Goal: Task Accomplishment & Management: Manage account settings

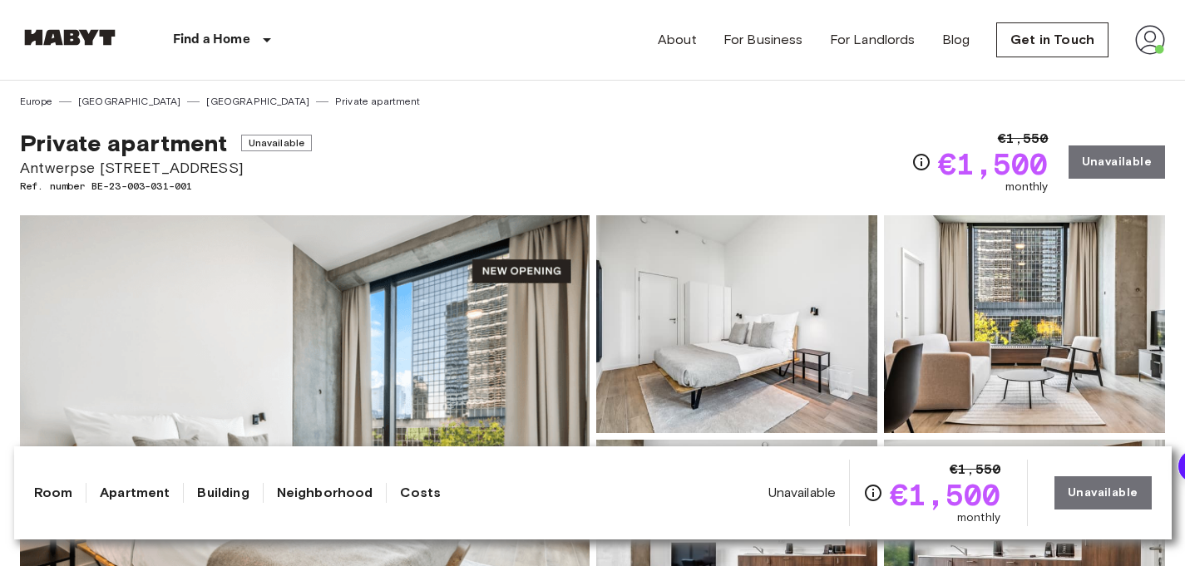
click at [927, 105] on div "Europe Belgium Brussels Private apartment" at bounding box center [592, 95] width 1145 height 28
click at [1129, 51] on div "About For Business For Landlords Blog Get in Touch" at bounding box center [911, 40] width 507 height 80
click at [1158, 51] on img at bounding box center [1150, 40] width 30 height 30
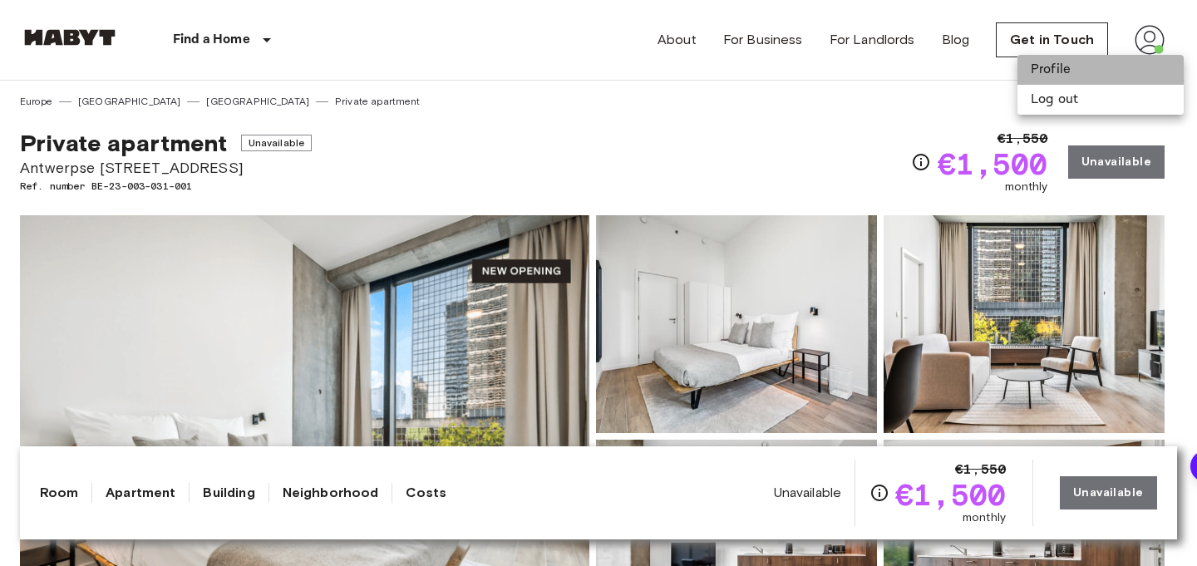
click at [1073, 71] on li "Profile" at bounding box center [1101, 70] width 166 height 30
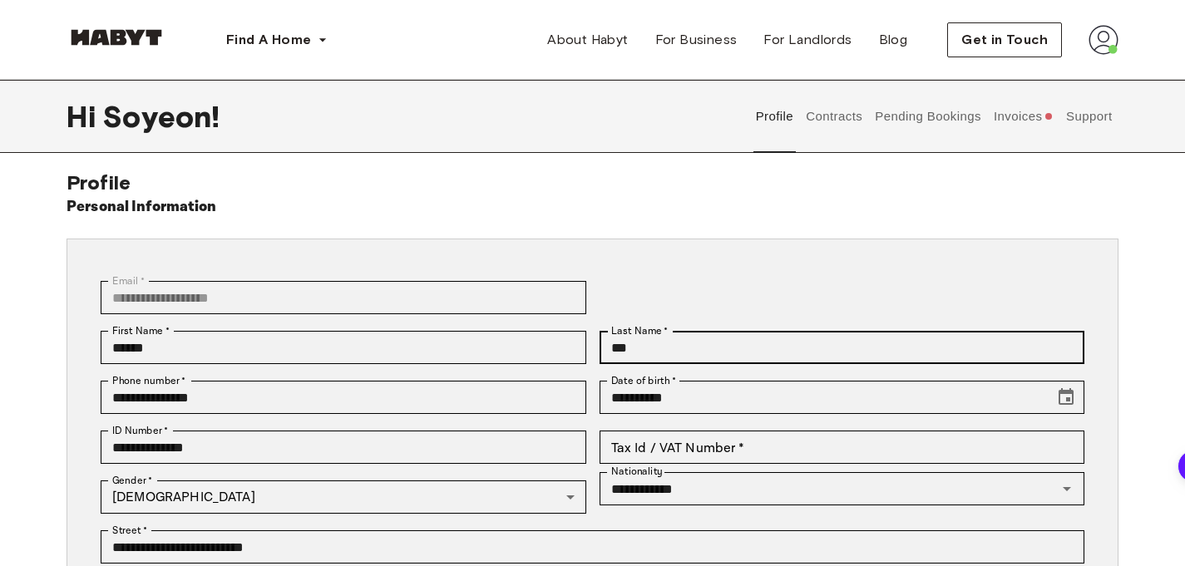
scroll to position [11, 0]
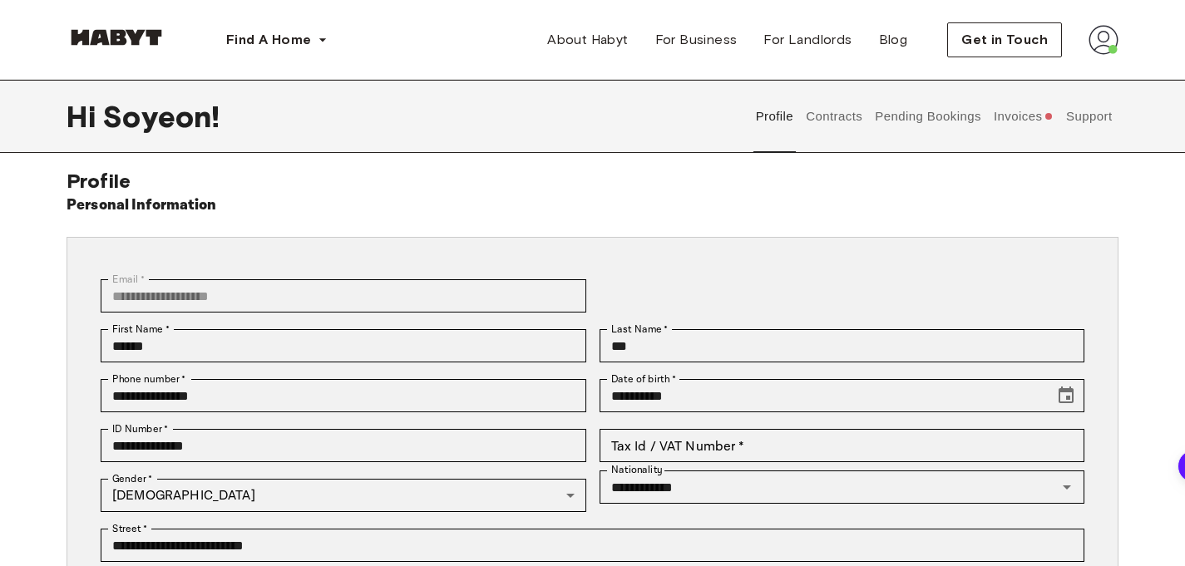
click at [994, 111] on button "Invoices" at bounding box center [1023, 116] width 64 height 73
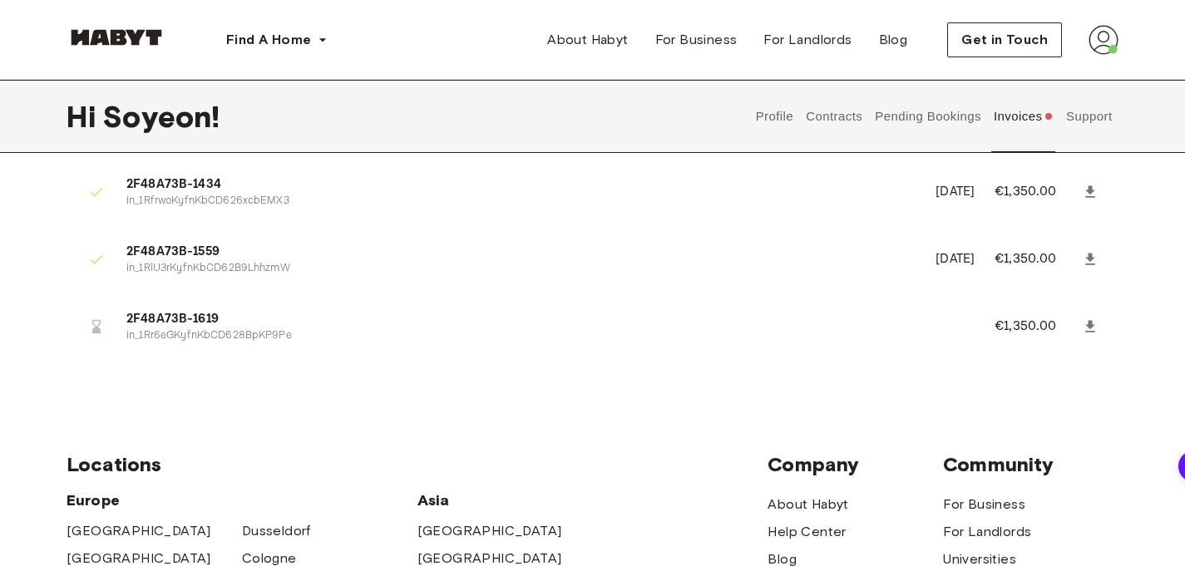
scroll to position [599, 0]
click at [224, 321] on span "2F48A73B-1619" at bounding box center [540, 320] width 828 height 19
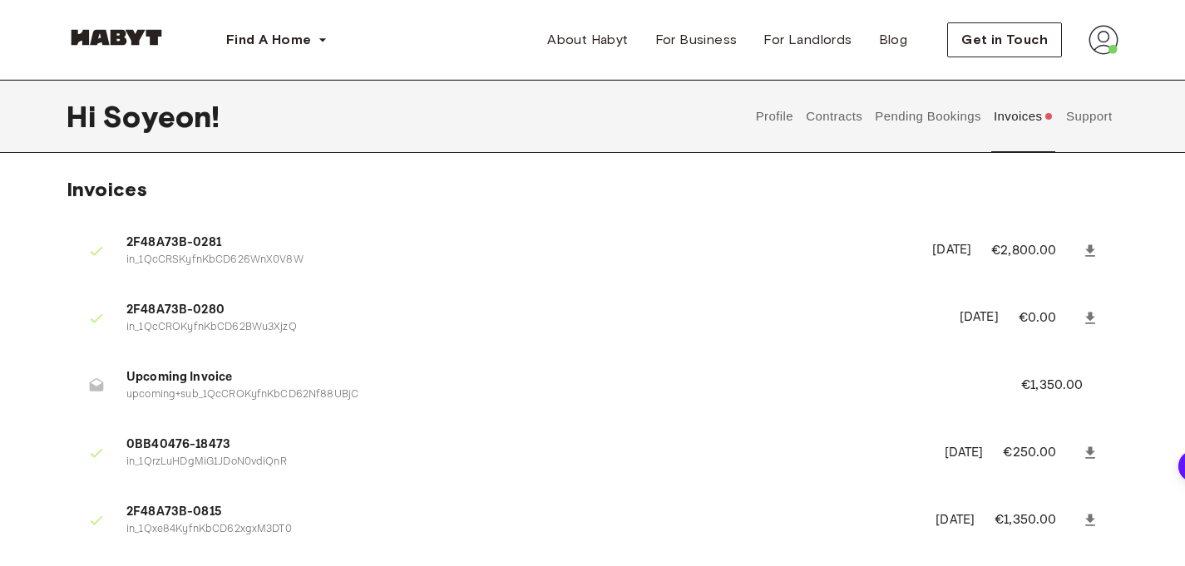
scroll to position [2, 0]
click at [611, 372] on span "Upcoming Invoice" at bounding box center [553, 378] width 855 height 19
click at [186, 372] on span "Upcoming Invoice" at bounding box center [553, 378] width 855 height 19
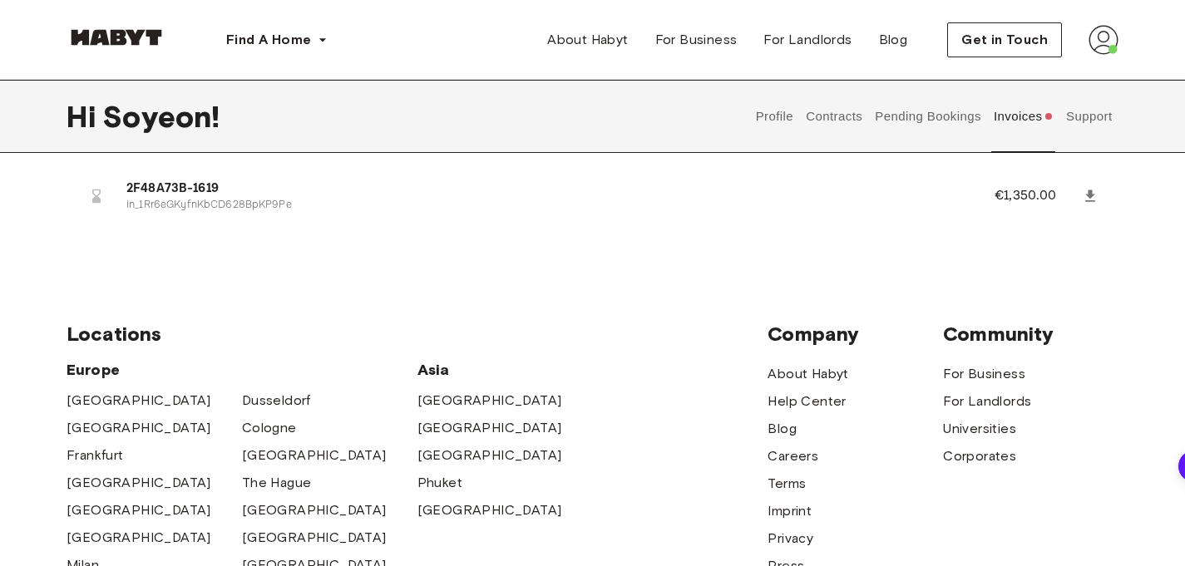
scroll to position [589, 0]
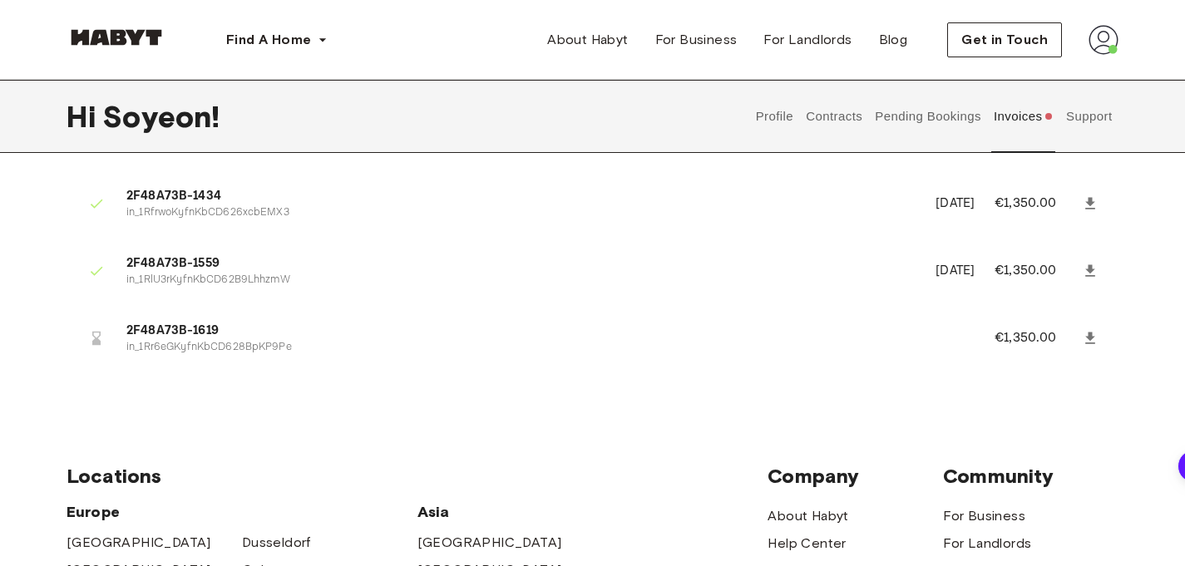
click at [777, 304] on ul "2F48A73B-0281 in_1QcCRSKyfnKbCD626WnX0V8W January 10th, 2025 €2,800.00 2F48A73B…" at bounding box center [593, 6] width 1052 height 755
click at [1090, 340] on icon at bounding box center [1090, 339] width 10 height 12
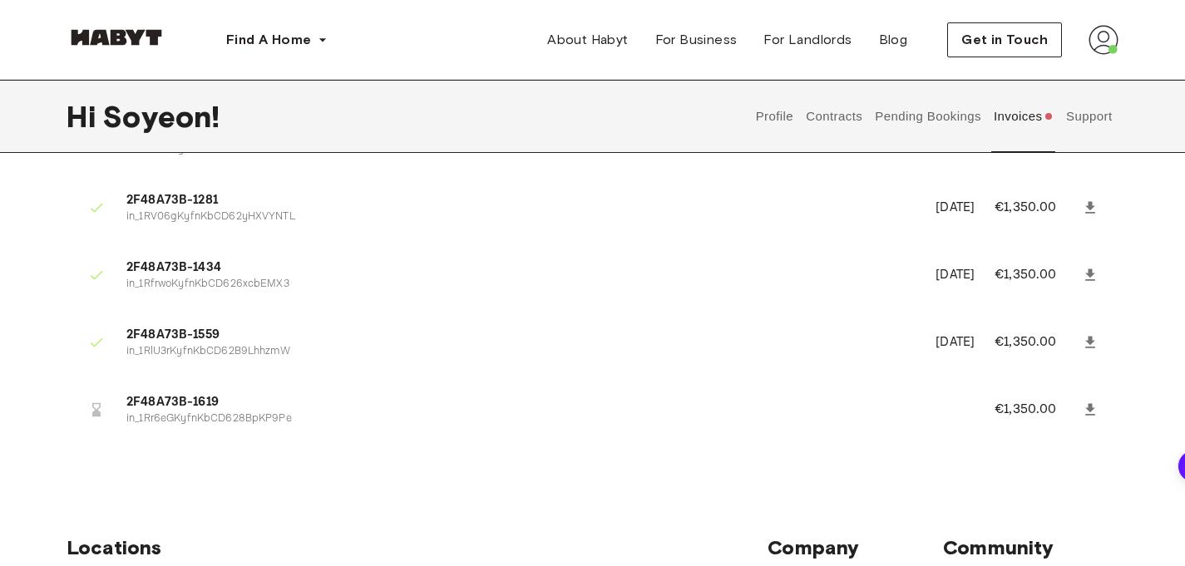
scroll to position [515, 0]
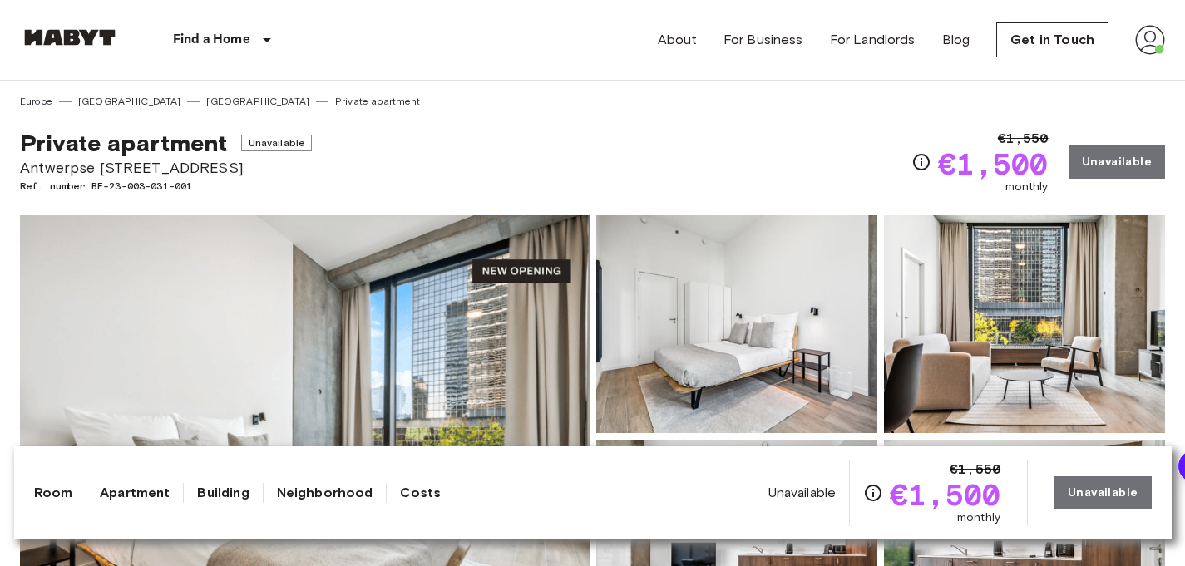
click at [1155, 70] on div "About For Business For Landlords Blog Get in Touch" at bounding box center [911, 40] width 507 height 80
click at [1155, 52] on img at bounding box center [1150, 40] width 30 height 30
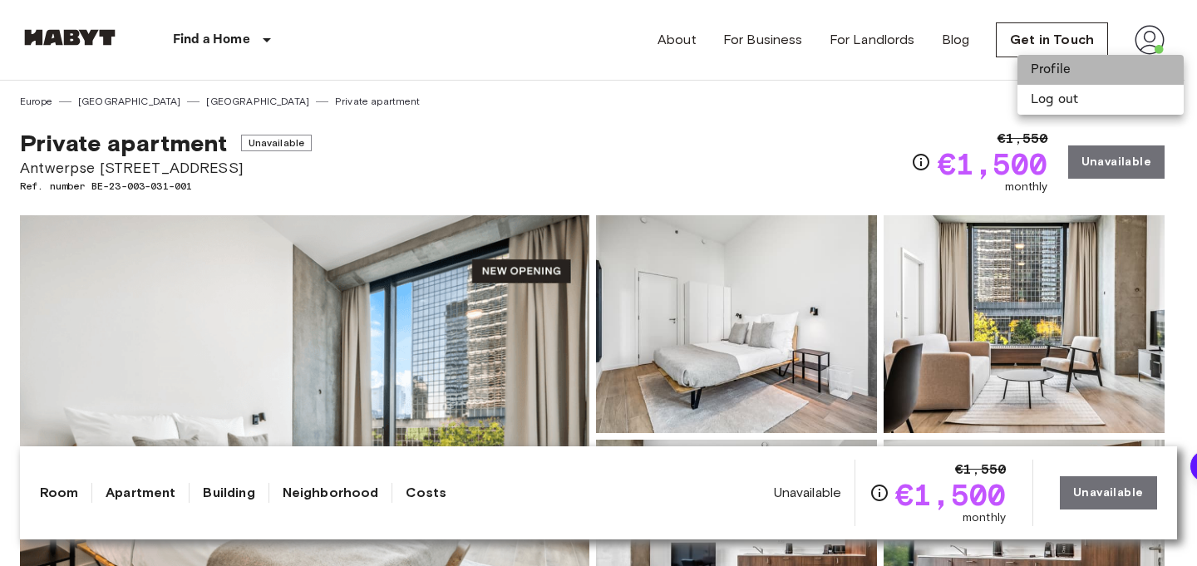
click at [1111, 57] on li "Profile" at bounding box center [1101, 70] width 166 height 30
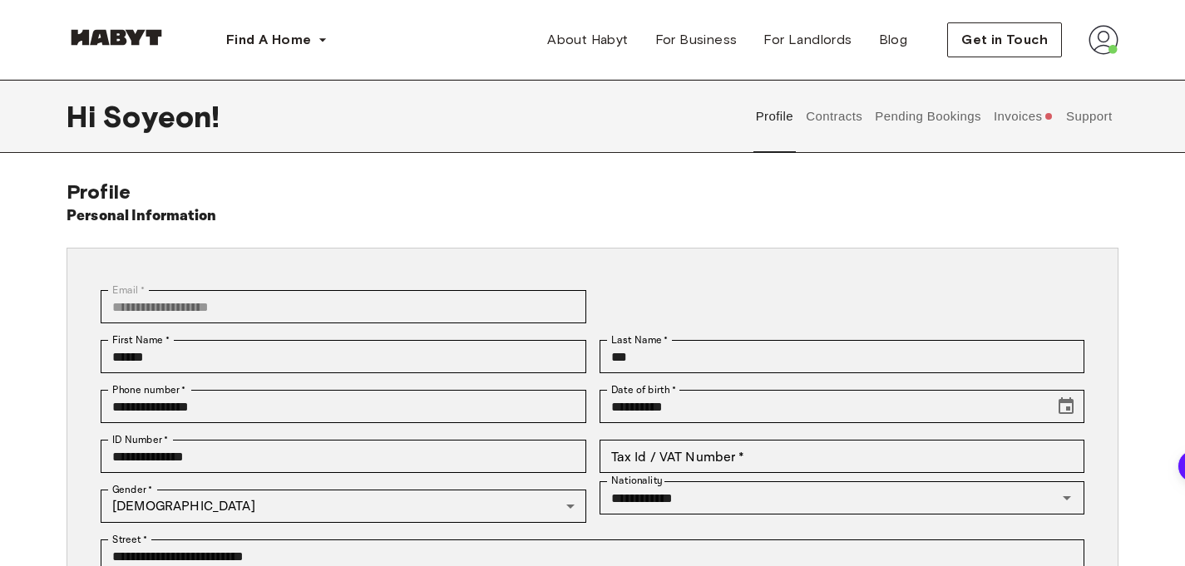
click at [1023, 130] on button "Invoices" at bounding box center [1023, 116] width 64 height 73
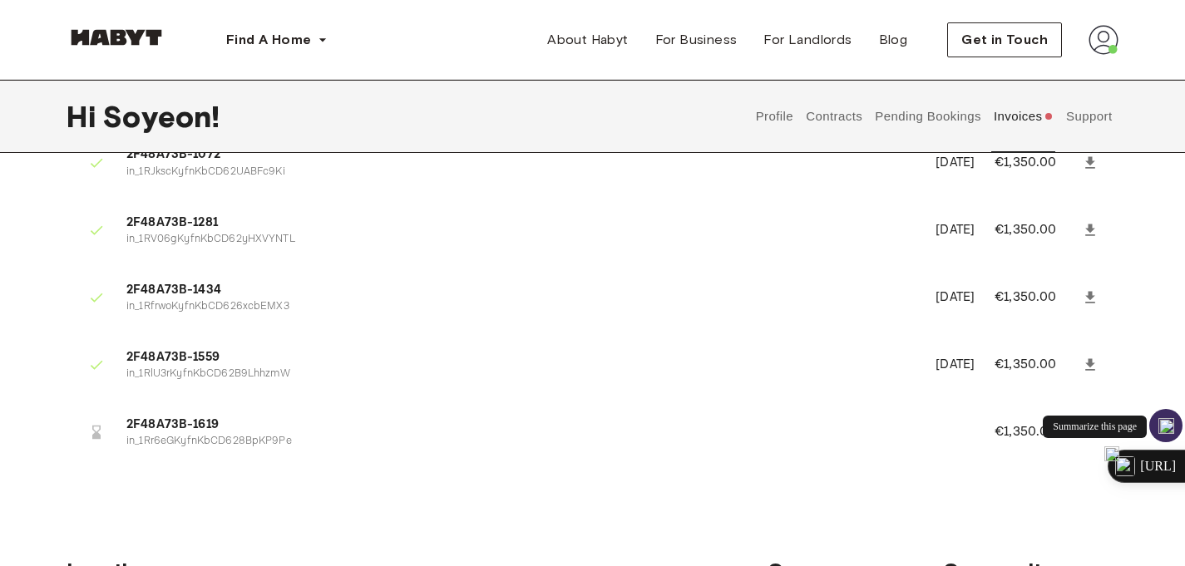
scroll to position [501, 0]
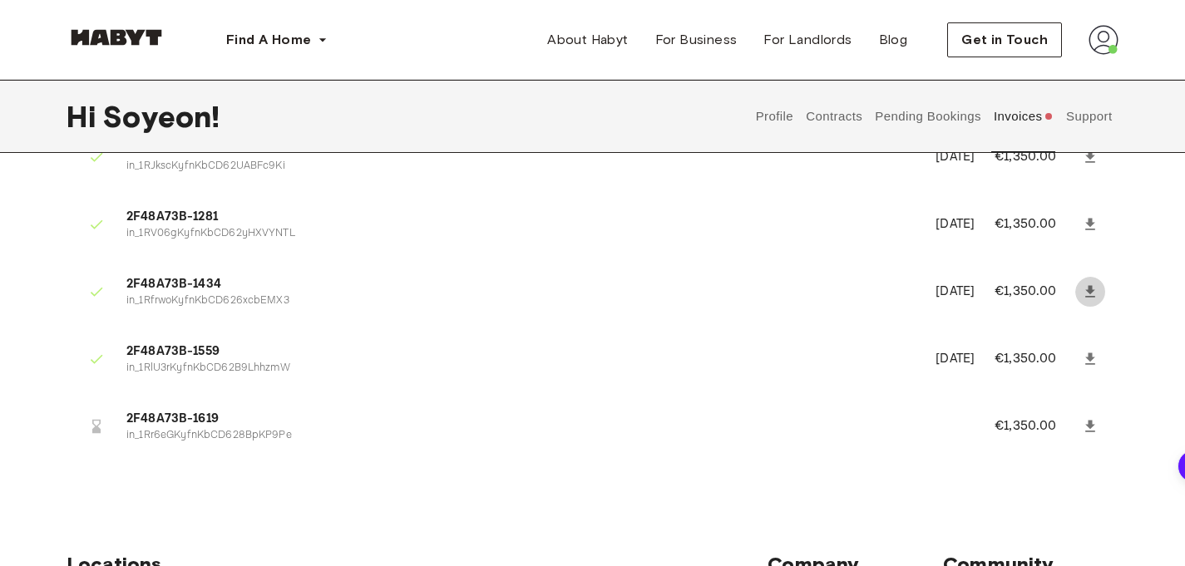
click at [1093, 288] on icon at bounding box center [1090, 292] width 17 height 17
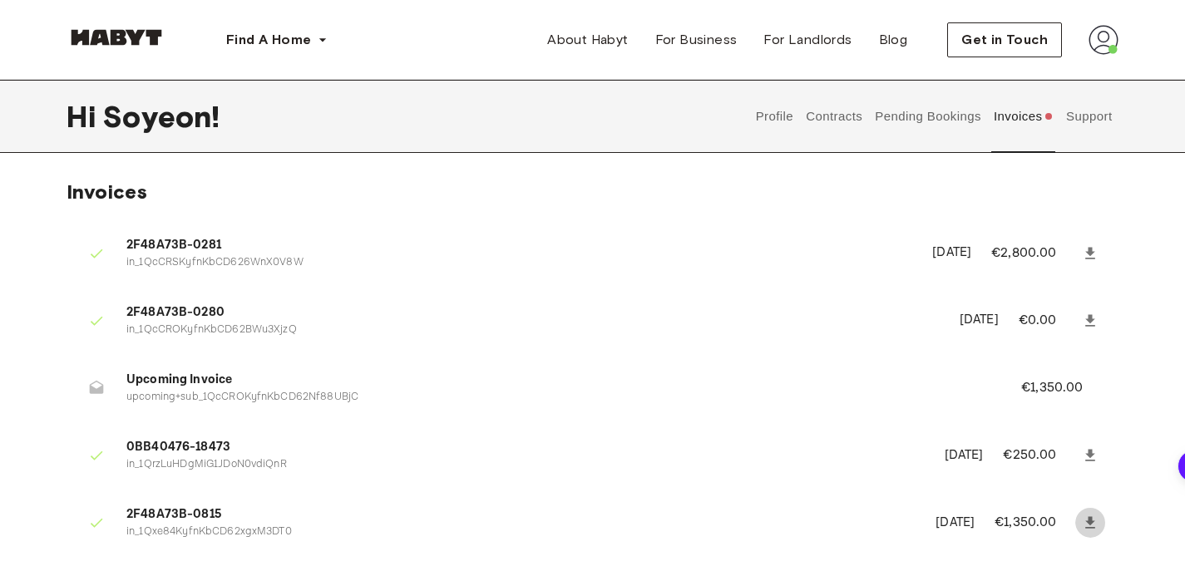
click at [1086, 533] on link at bounding box center [1090, 523] width 30 height 30
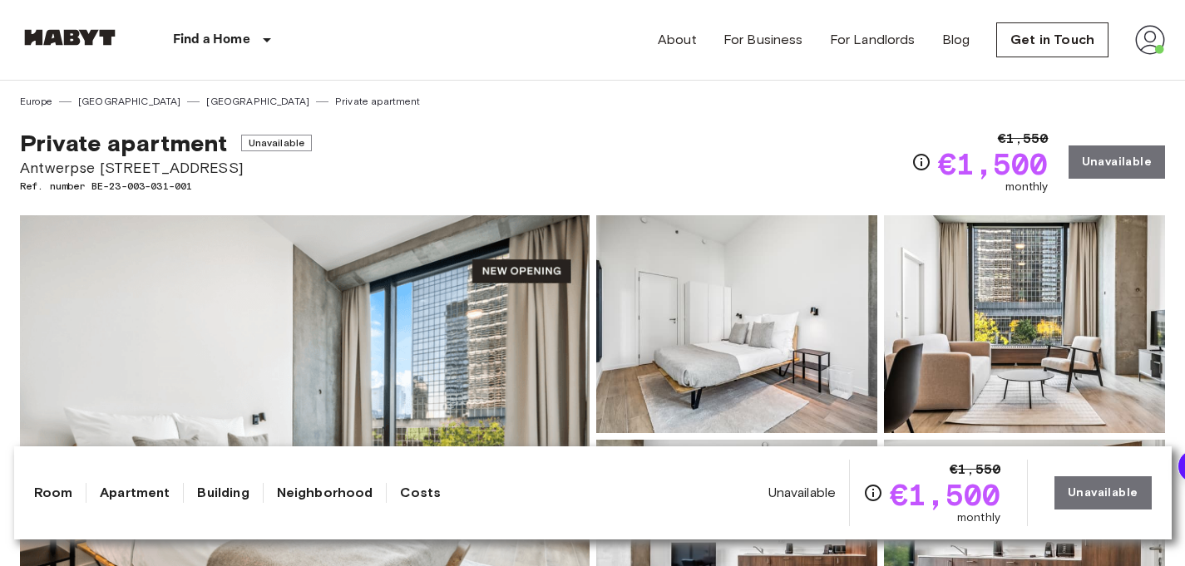
click at [1147, 37] on img at bounding box center [1150, 40] width 30 height 30
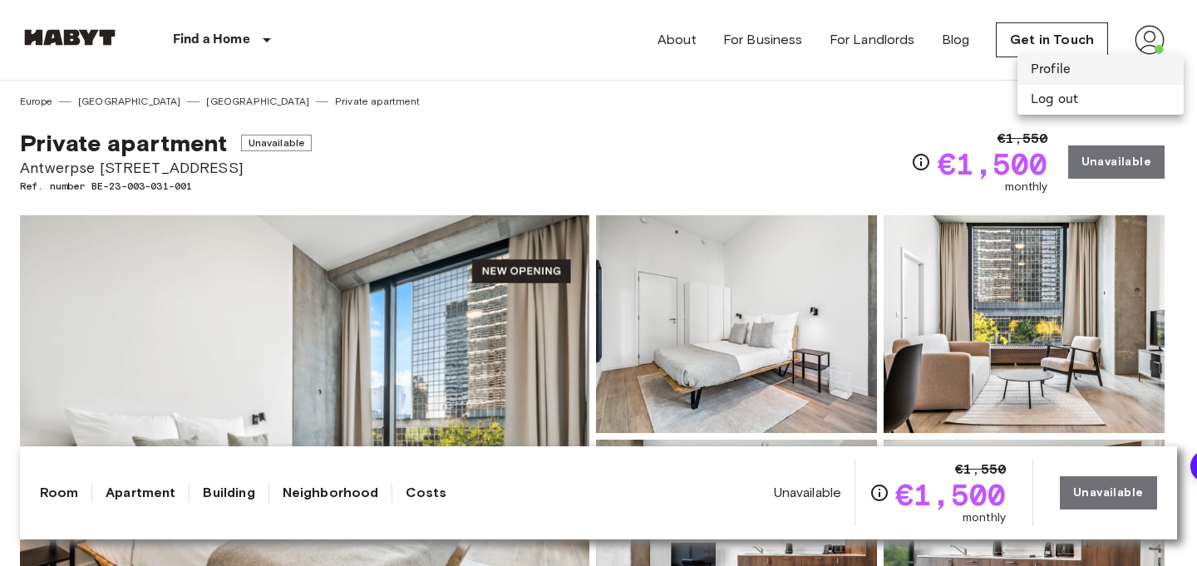
click at [1058, 59] on li "Profile" at bounding box center [1101, 70] width 166 height 30
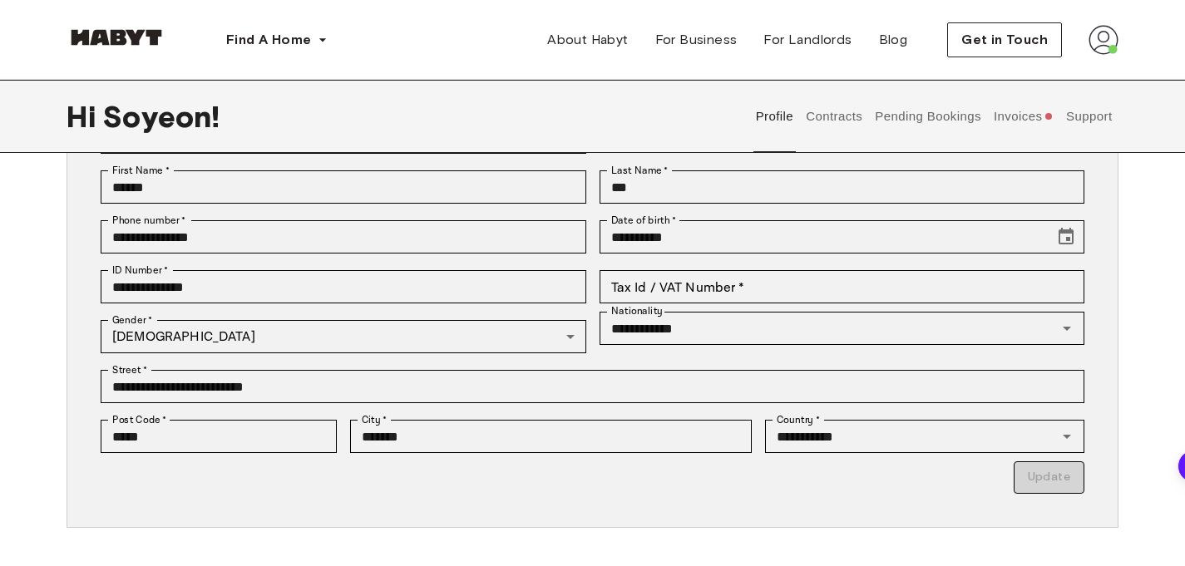
scroll to position [27, 0]
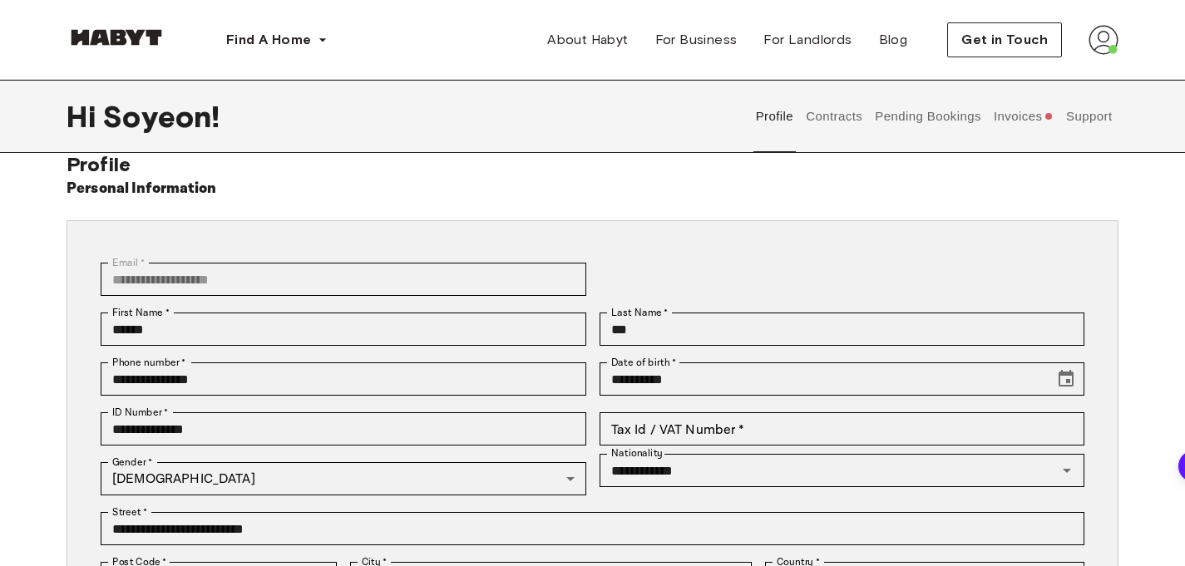
click at [1021, 102] on button "Invoices" at bounding box center [1023, 116] width 64 height 73
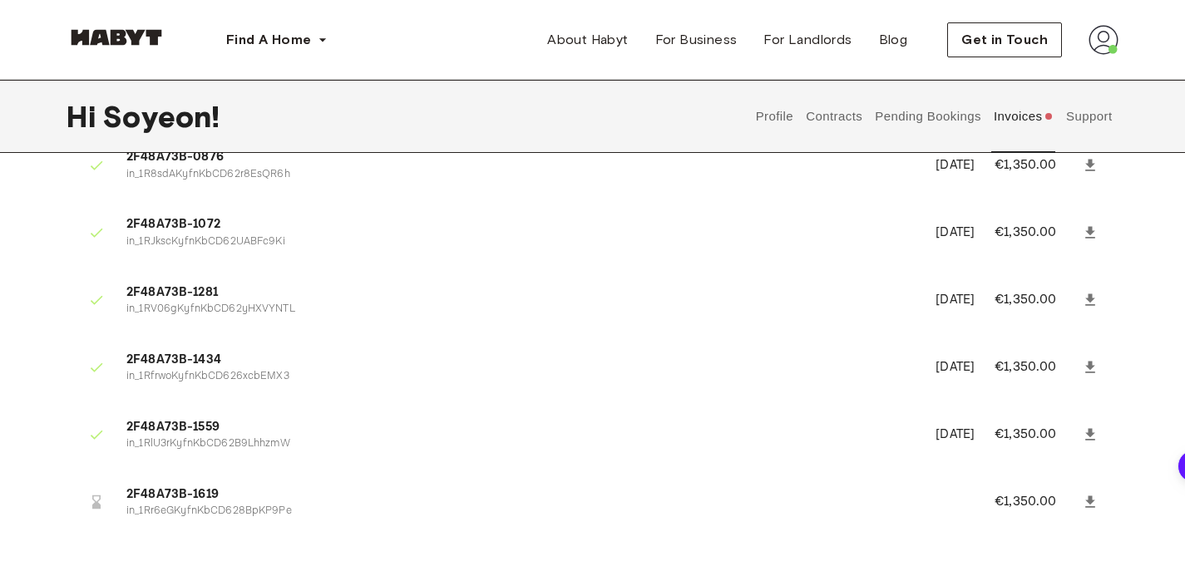
scroll to position [426, 0]
click at [103, 498] on icon at bounding box center [96, 501] width 17 height 17
click at [106, 426] on div at bounding box center [96, 433] width 33 height 33
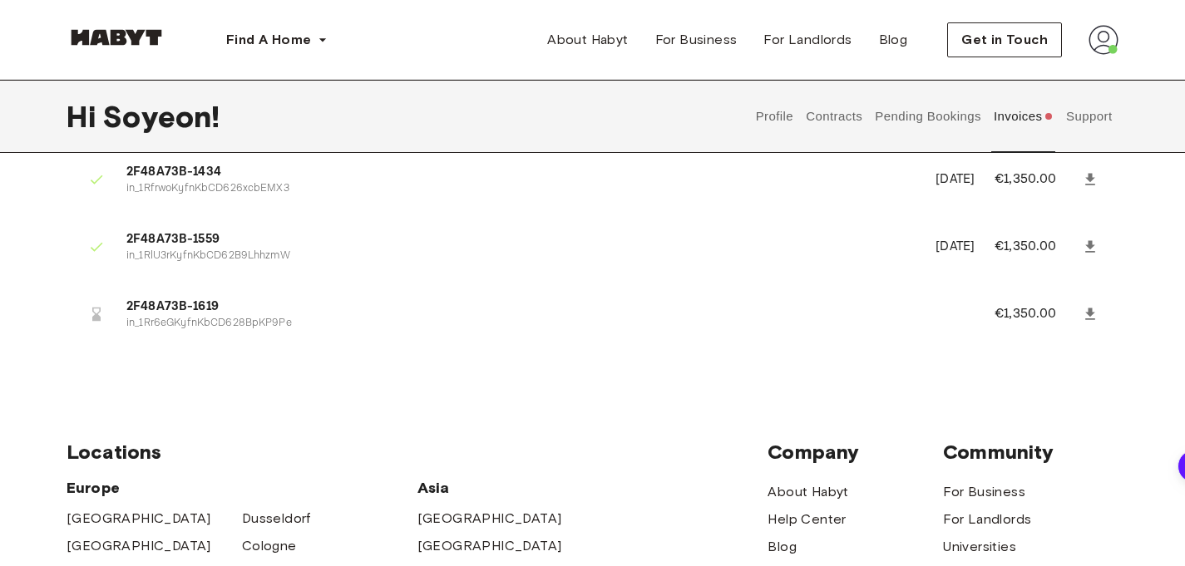
scroll to position [619, 0]
